Goal: Information Seeking & Learning: Learn about a topic

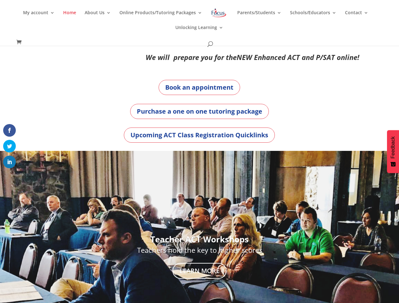
click at [199, 152] on div "Teacher ACT Workshops Teachers hold the key to higher scores Learn More" at bounding box center [199, 257] width 351 height 213
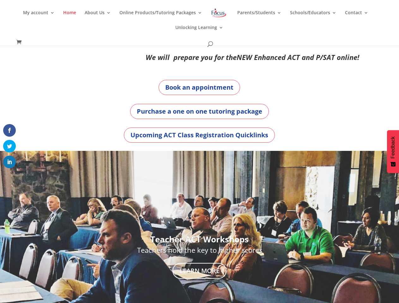
click at [199, 23] on link "Online Products/Tutoring Packages" at bounding box center [160, 17] width 83 height 15
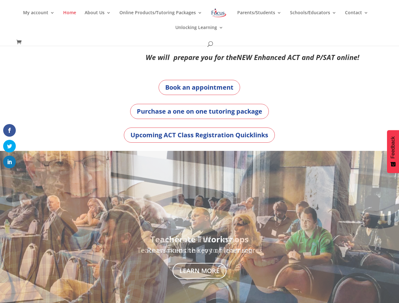
click at [99, 18] on link "About Us" at bounding box center [98, 17] width 26 height 15
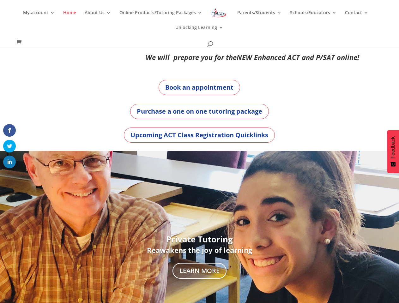
click at [199, 227] on div "Teacher ACT Workshops Teachers hold the key to higher scores Learn More" at bounding box center [199, 257] width 351 height 198
click at [4, 257] on link "Previous" at bounding box center [0, 256] width 15 height 15
click at [395, 257] on div at bounding box center [199, 257] width 399 height 213
click at [9, 175] on span at bounding box center [10, 175] width 8 height 8
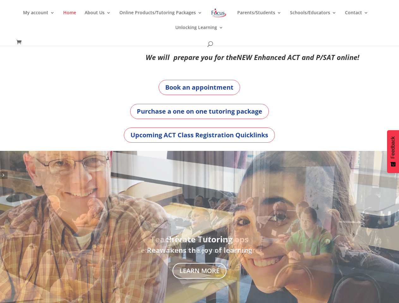
click at [393, 152] on span "Feedback" at bounding box center [393, 147] width 6 height 22
